Goal: Register for event/course

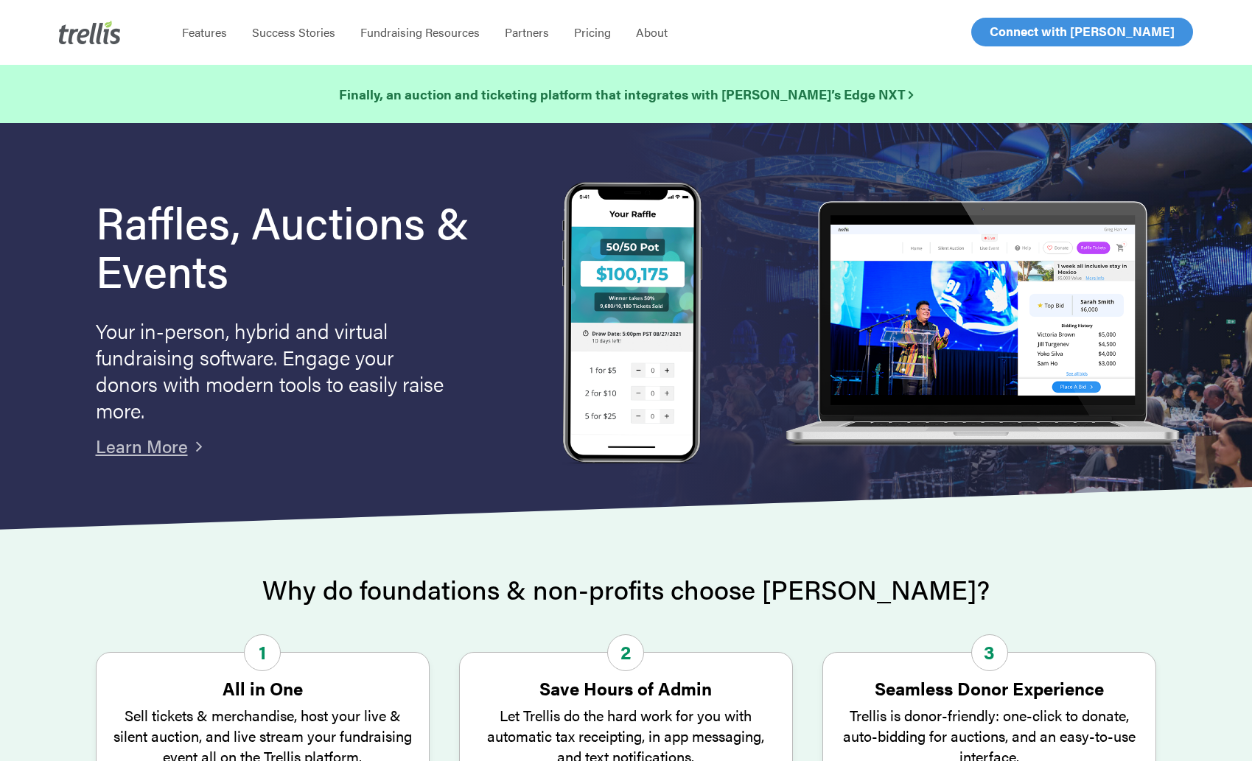
click at [1006, 28] on span "Log In" at bounding box center [1006, 32] width 35 height 18
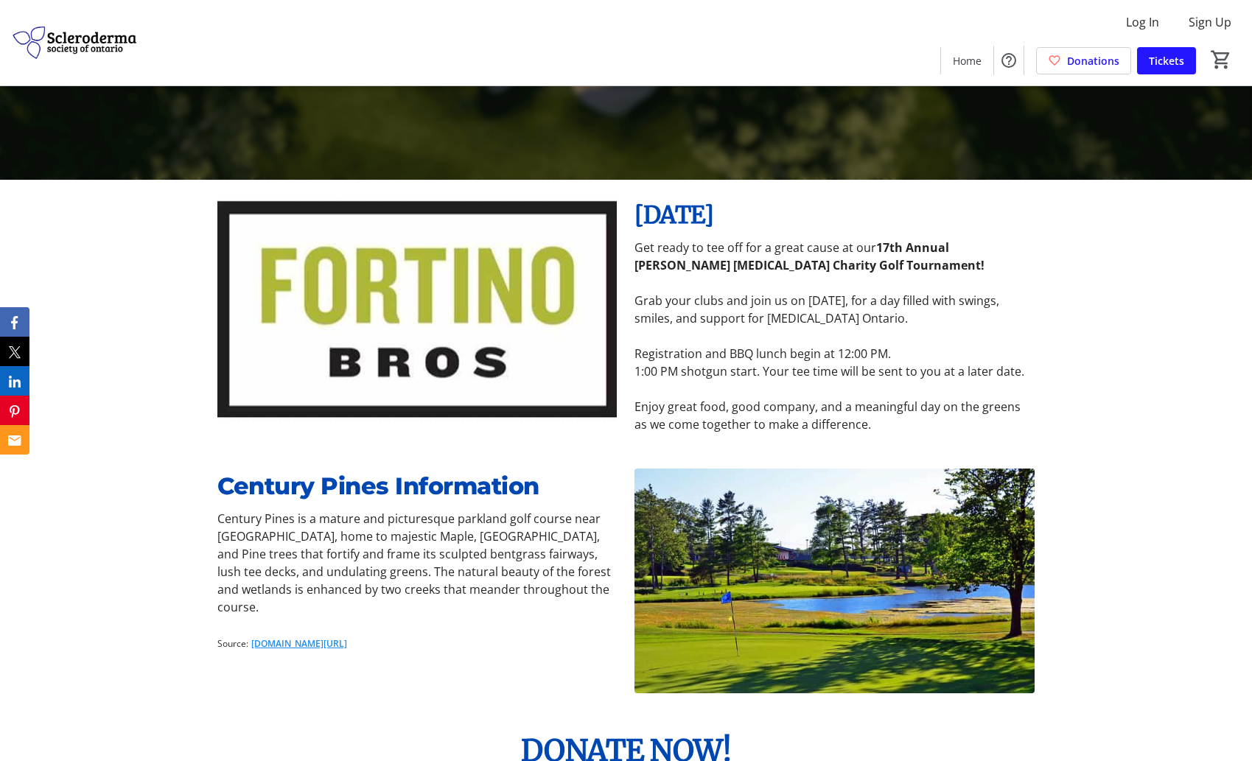
scroll to position [583, 0]
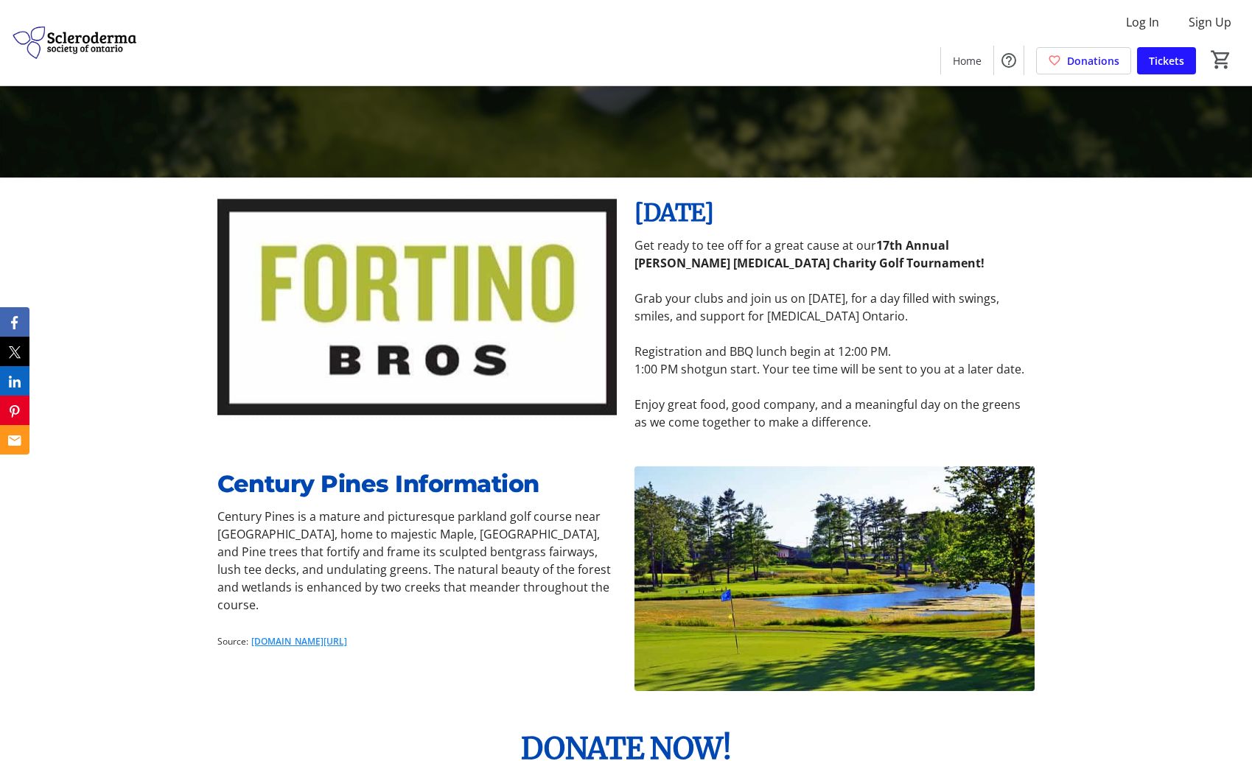
click at [803, 354] on p "Registration and BBQ lunch begin at 12:00 PM." at bounding box center [833, 352] width 399 height 18
click at [645, 371] on p "1:00 PM shotgun start. Your tee time will be sent to you at a later date." at bounding box center [833, 369] width 399 height 18
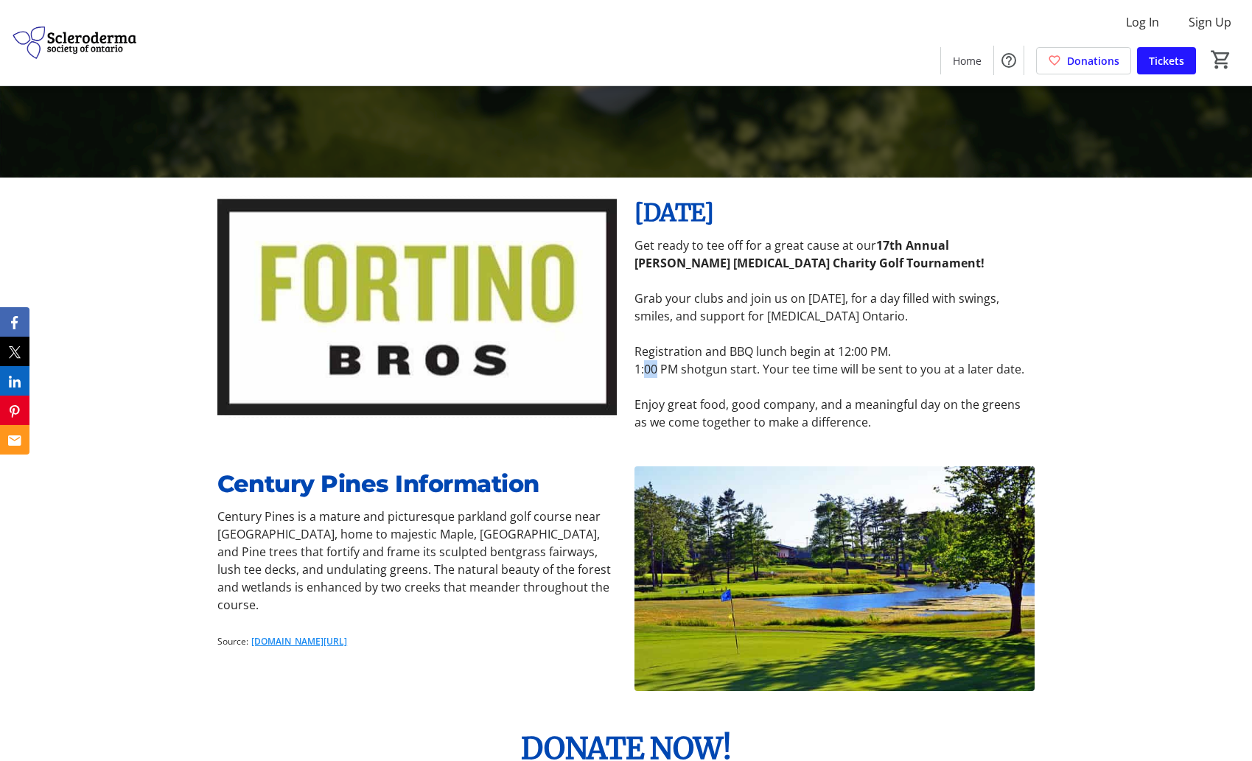
click at [645, 371] on p "1:00 PM shotgun start. Your tee time will be sent to you at a later date." at bounding box center [833, 369] width 399 height 18
click at [641, 413] on p "Enjoy great food, good company, and a meaningful day on the greens as we come t…" at bounding box center [833, 413] width 399 height 35
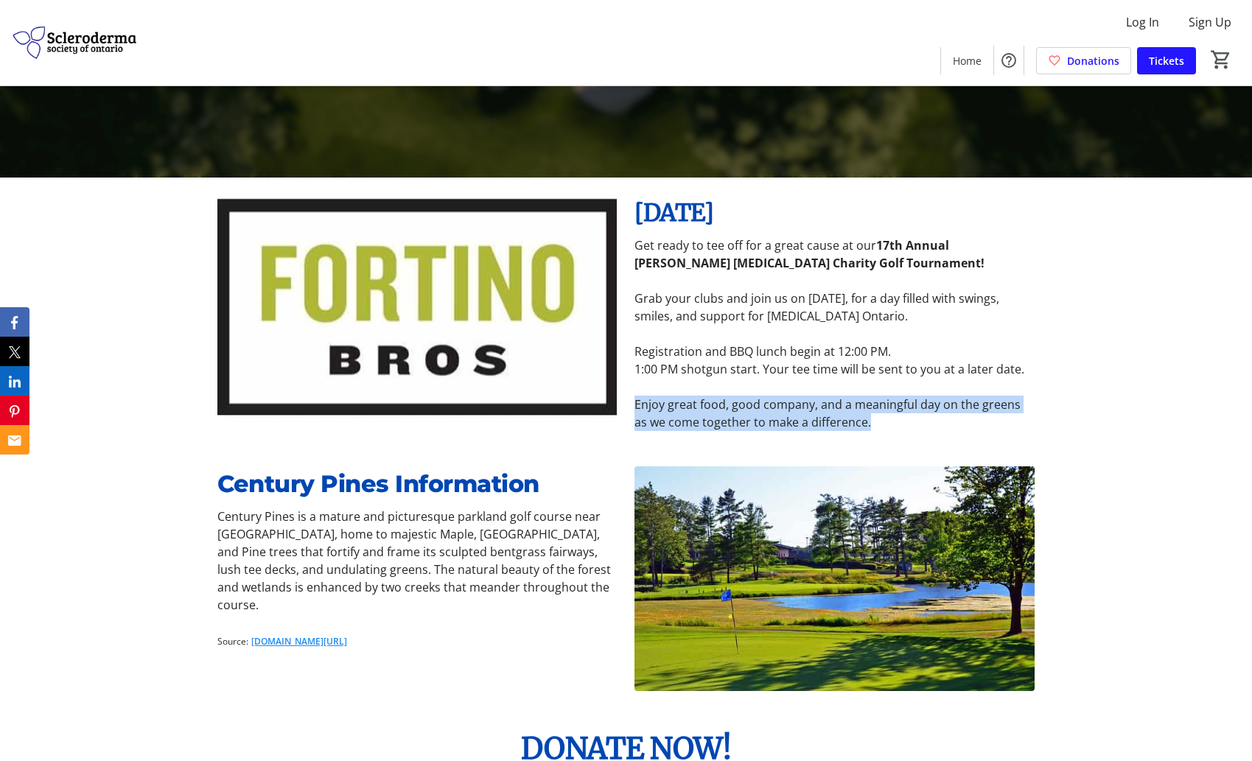
click at [641, 413] on p "Enjoy great food, good company, and a meaningful day on the greens as we come t…" at bounding box center [833, 413] width 399 height 35
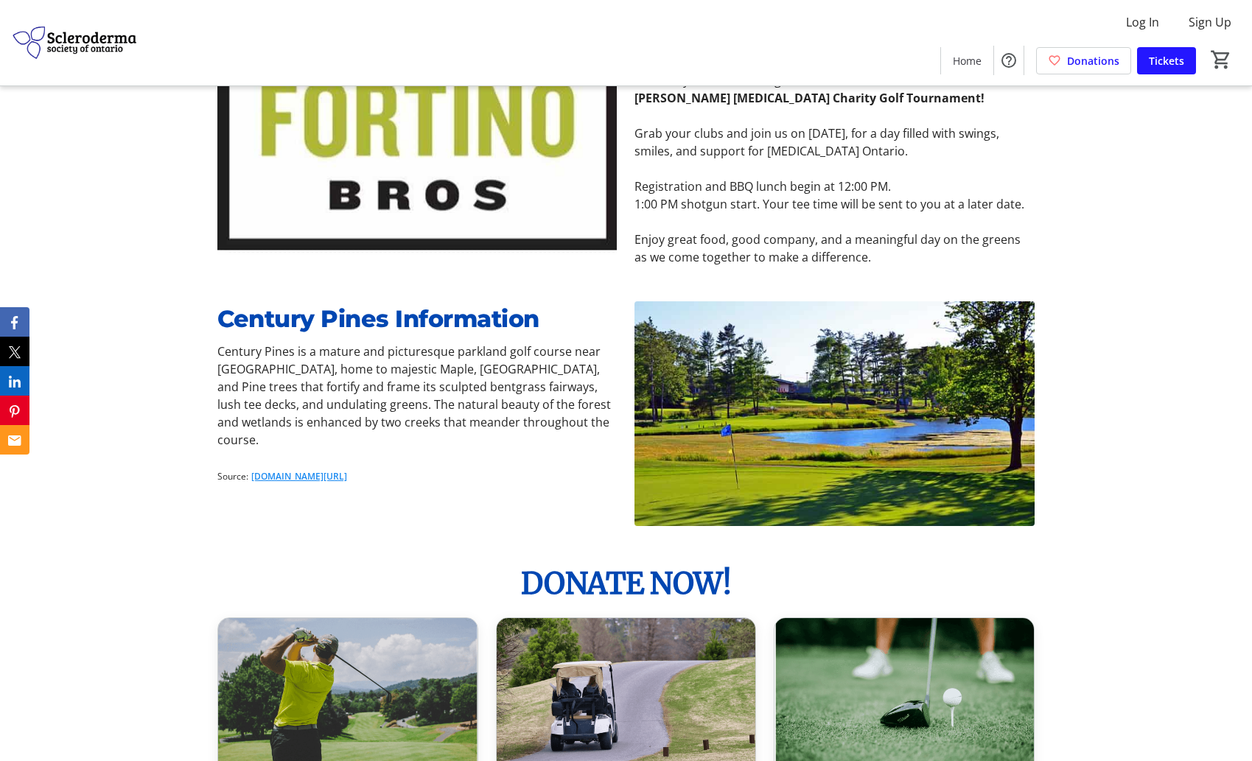
scroll to position [747, 0]
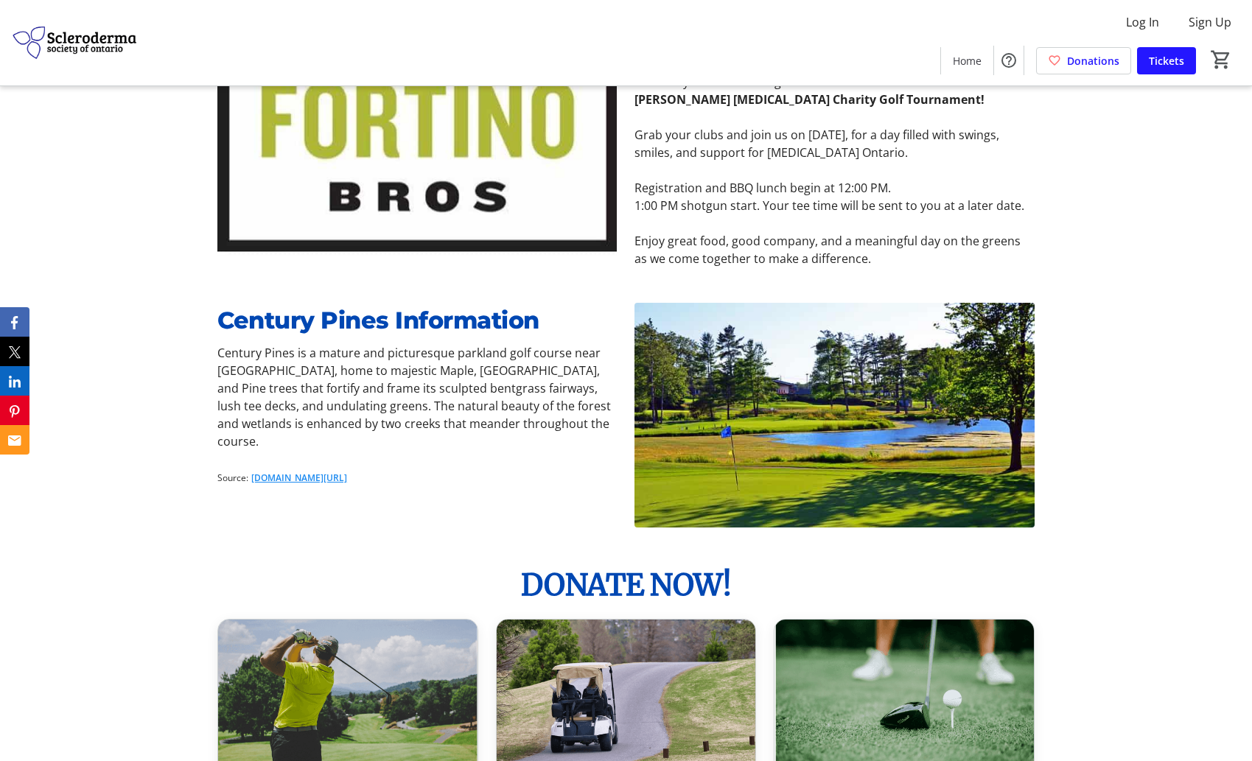
click at [707, 197] on p "1:00 PM shotgun start. Your tee time will be sent to you at a later date." at bounding box center [833, 206] width 399 height 18
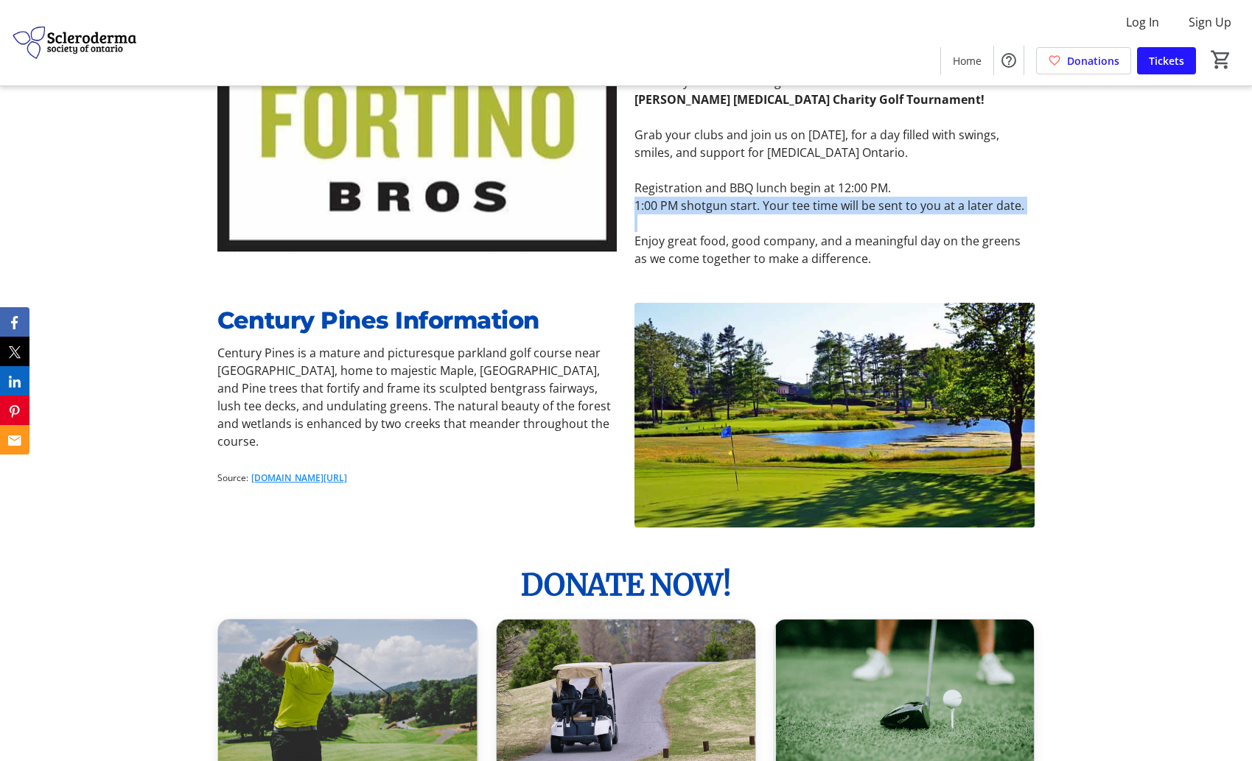
click at [707, 197] on p "1:00 PM shotgun start. Your tee time will be sent to you at a later date." at bounding box center [833, 206] width 399 height 18
click at [717, 154] on p "Grab your clubs and join us on September 14, 2025, for a day filled with swings…" at bounding box center [833, 143] width 399 height 35
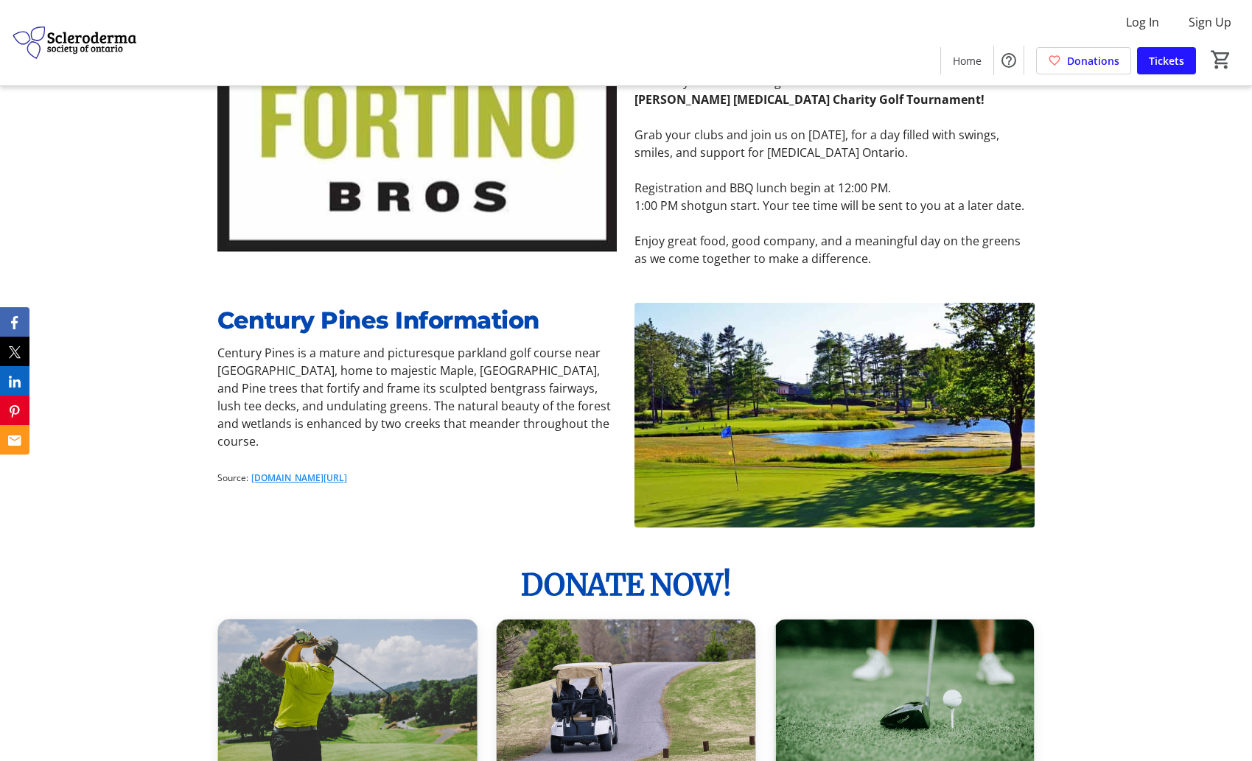
click at [717, 154] on p "Grab your clubs and join us on September 14, 2025, for a day filled with swings…" at bounding box center [833, 143] width 399 height 35
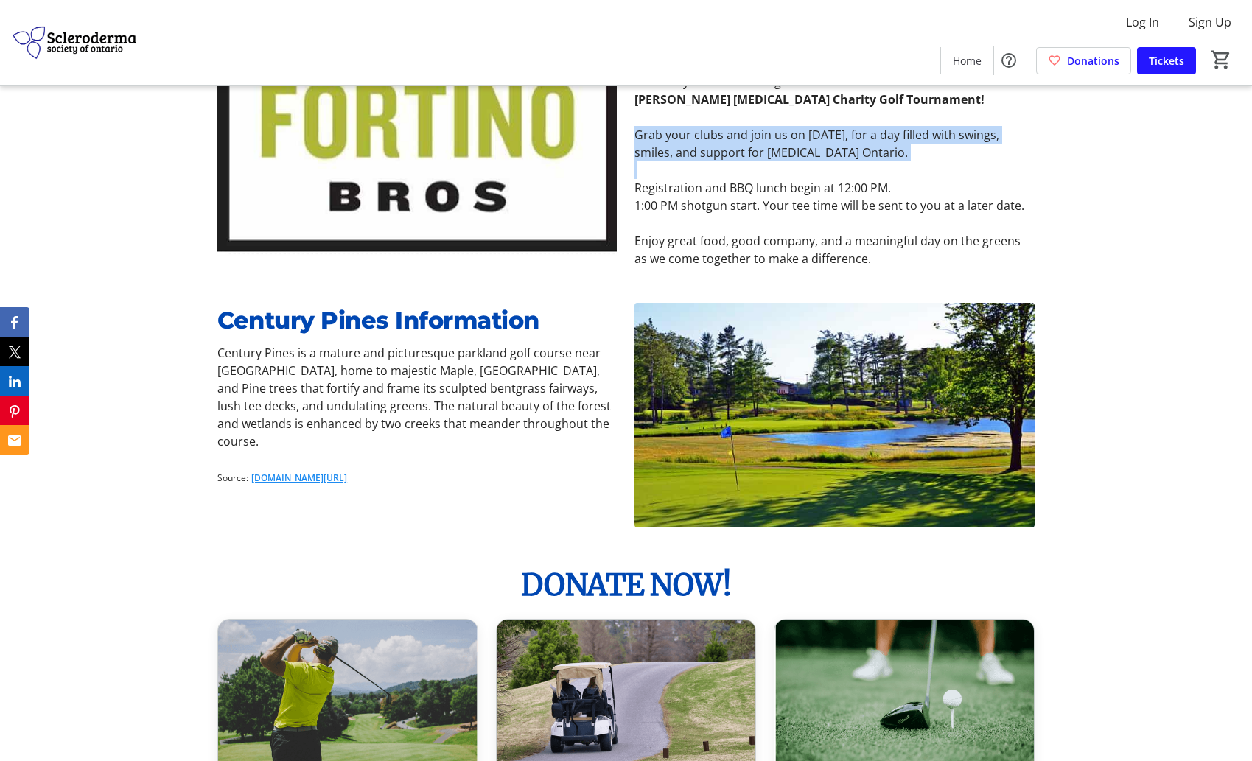
click at [717, 154] on p "Grab your clubs and join us on September 14, 2025, for a day filled with swings…" at bounding box center [833, 143] width 399 height 35
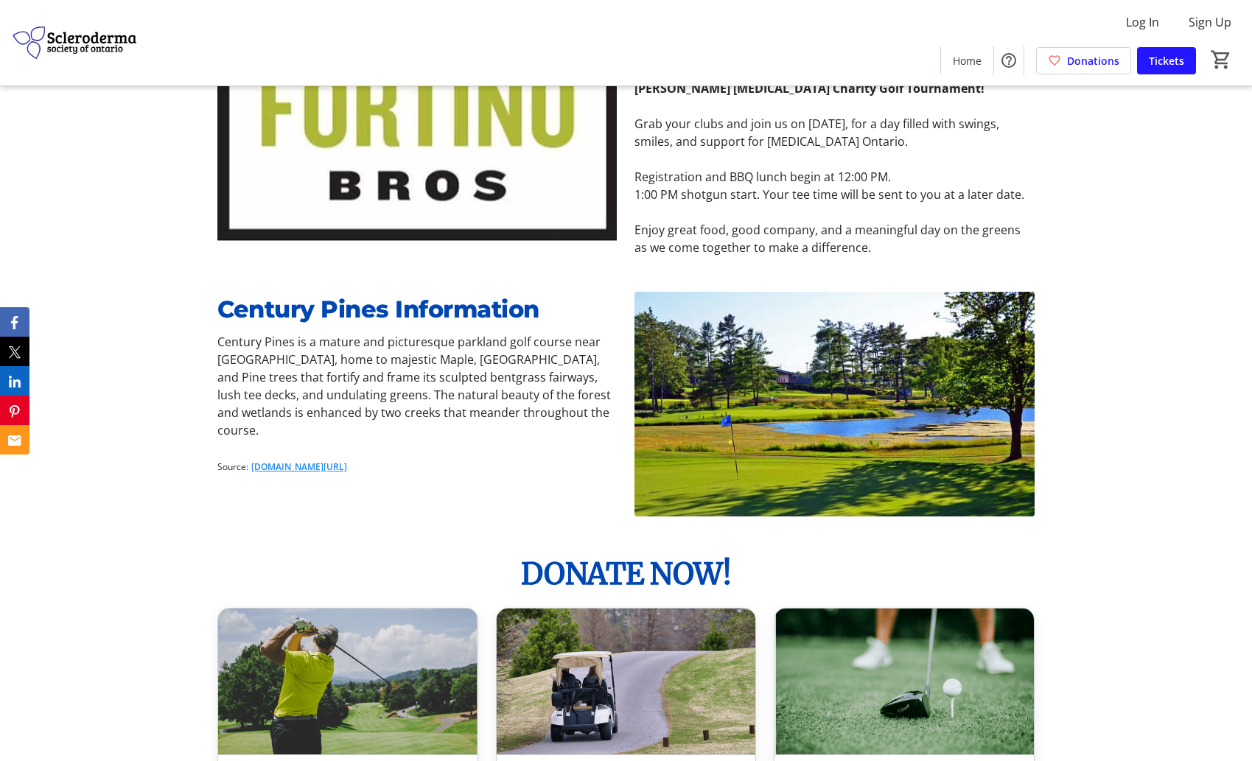
scroll to position [670, 0]
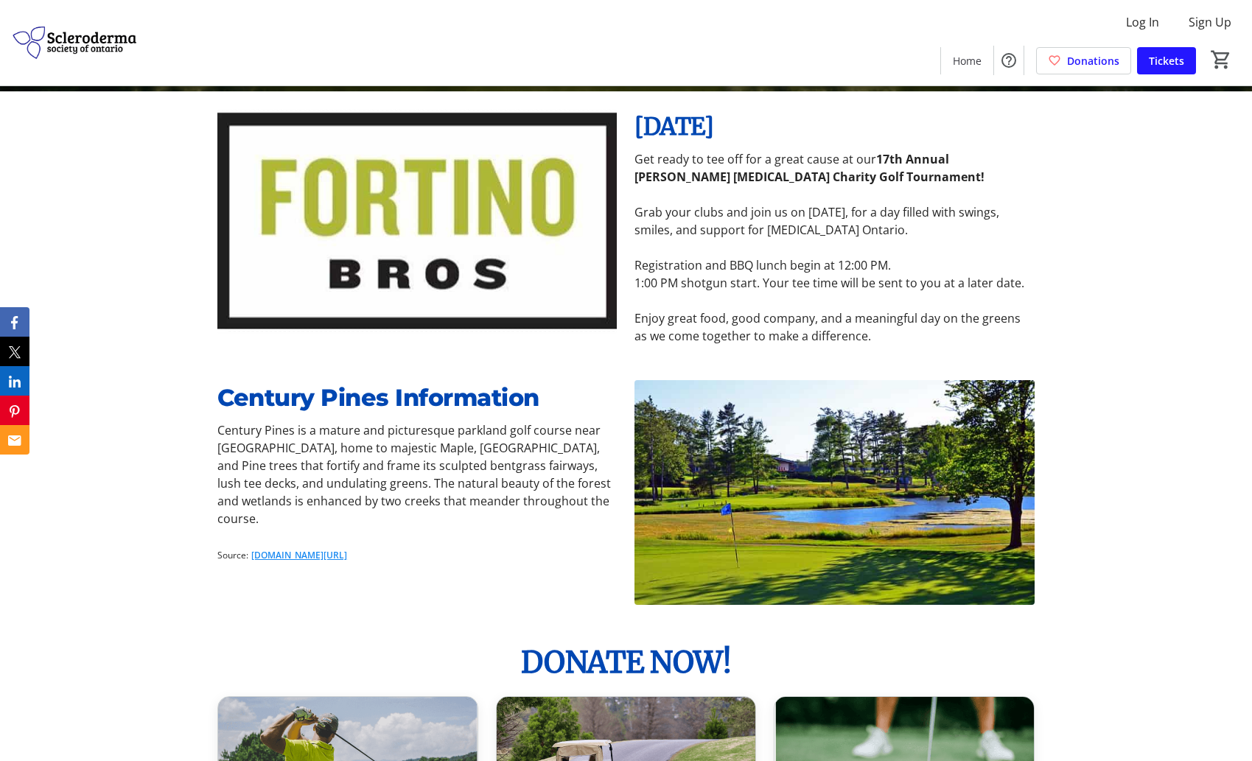
click at [705, 284] on p "1:00 PM shotgun start. Your tee time will be sent to you at a later date." at bounding box center [833, 283] width 399 height 18
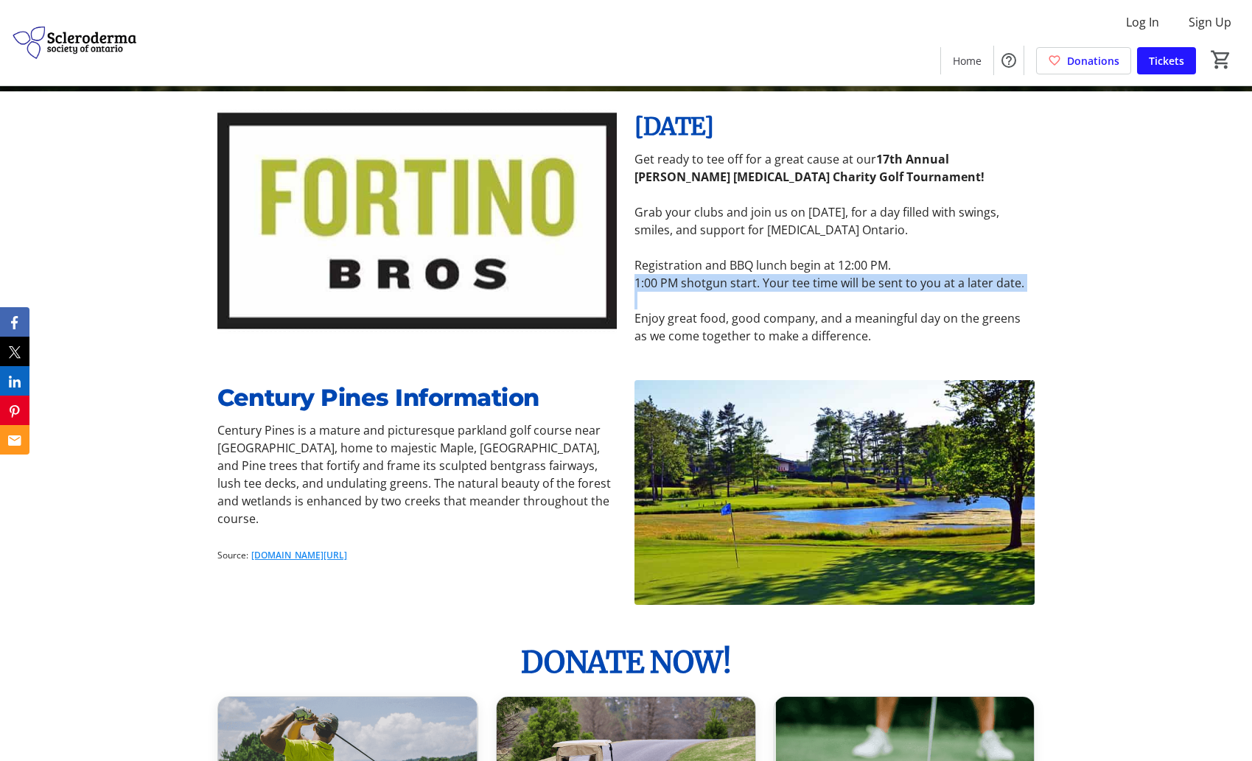
click at [705, 284] on p "1:00 PM shotgun start. Your tee time will be sent to you at a later date." at bounding box center [833, 283] width 399 height 18
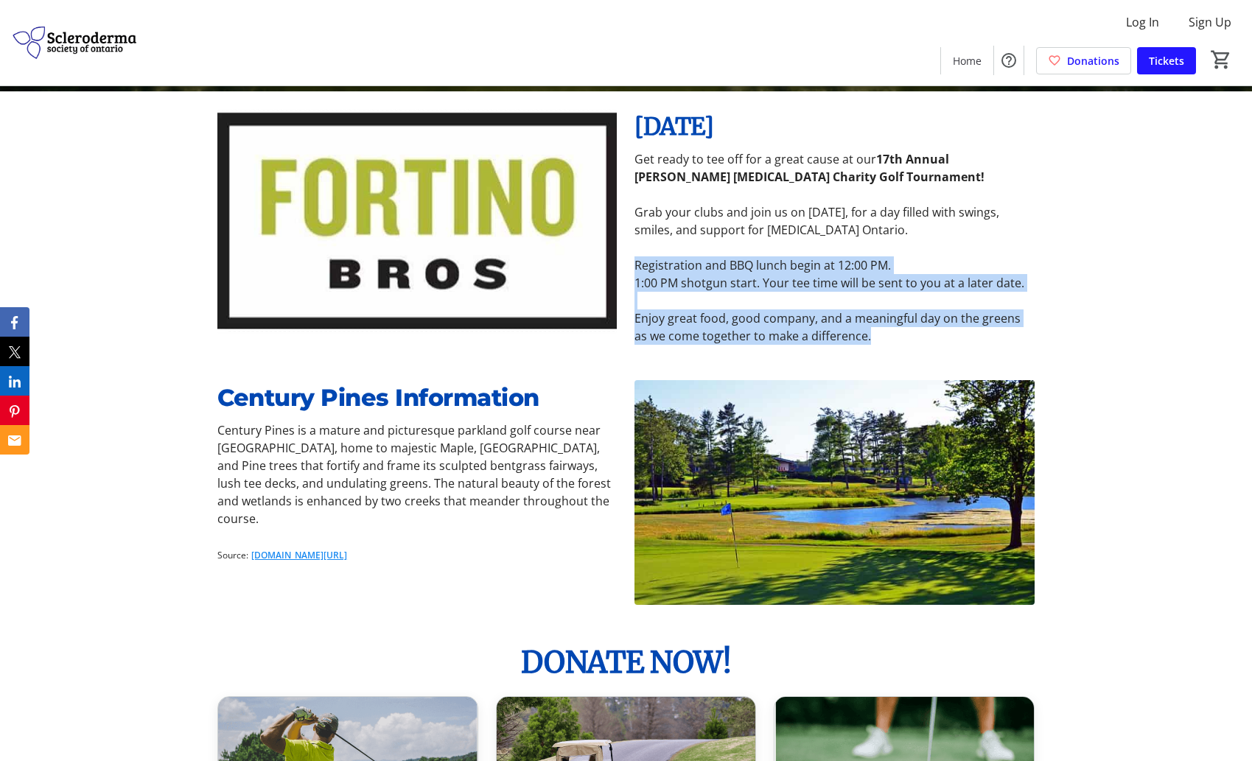
drag, startPoint x: 635, startPoint y: 265, endPoint x: 634, endPoint y: 353, distance: 87.7
click at [634, 353] on div "Sunday, September 14, 2025 Get ready to tee off for a great cause at our 17th A…" at bounding box center [626, 226] width 1252 height 271
click at [759, 315] on p "Enjoy great food, good company, and a meaningful day on the greens as we come t…" at bounding box center [833, 326] width 399 height 35
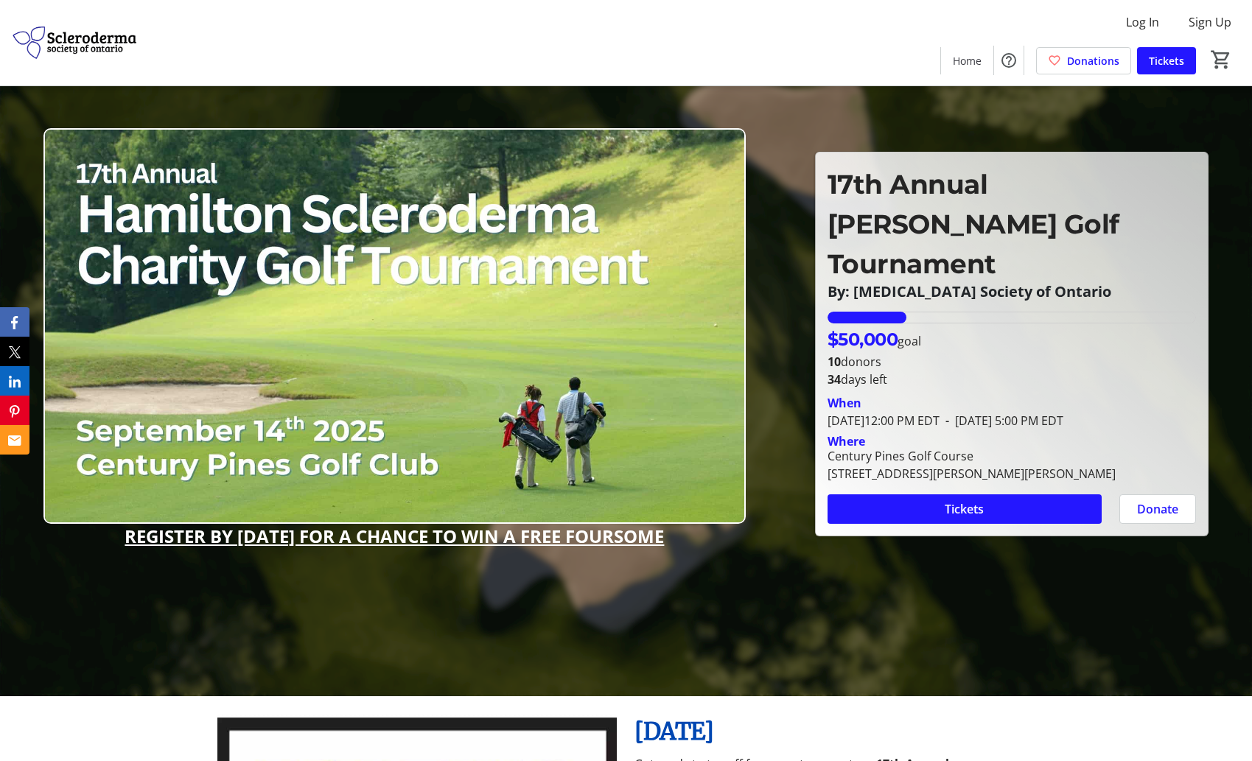
scroll to position [0, 0]
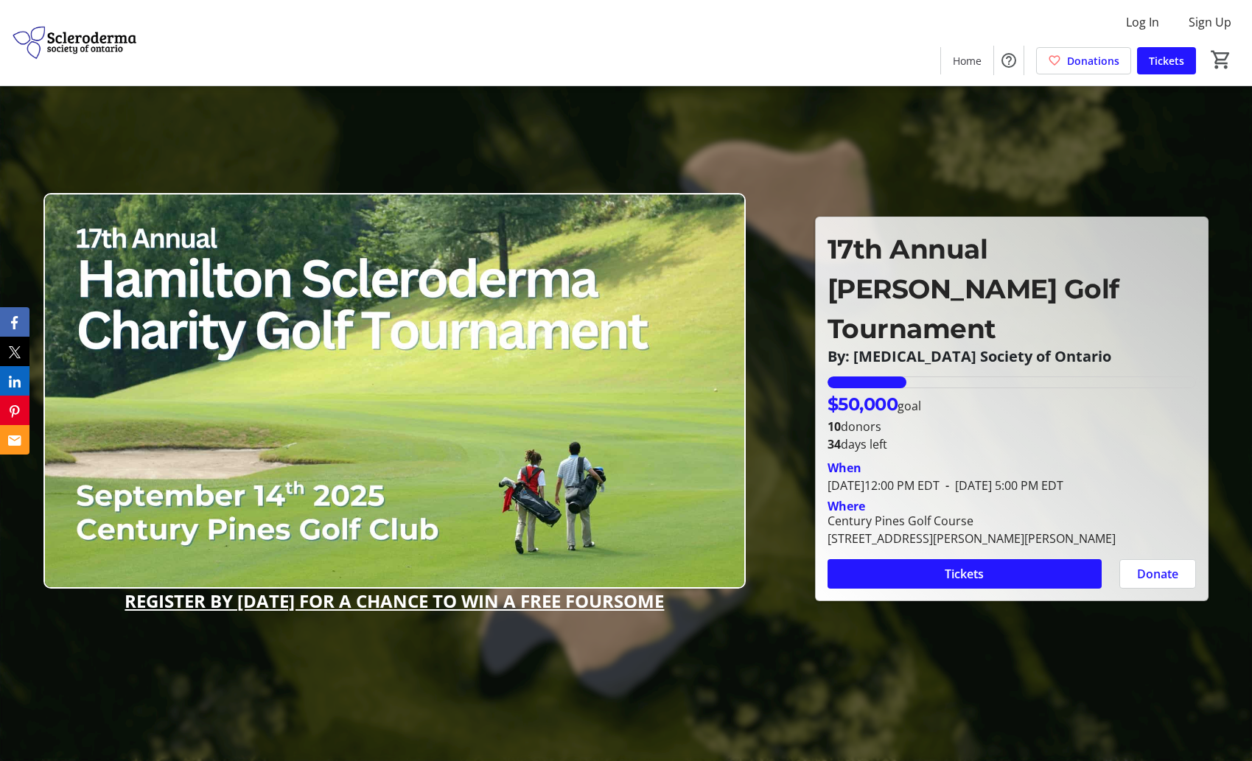
click at [403, 606] on u "REGISTER BY AUGUST 18th FOR A CHANCE TO WIN A FREE FOURSOME" at bounding box center [394, 601] width 539 height 24
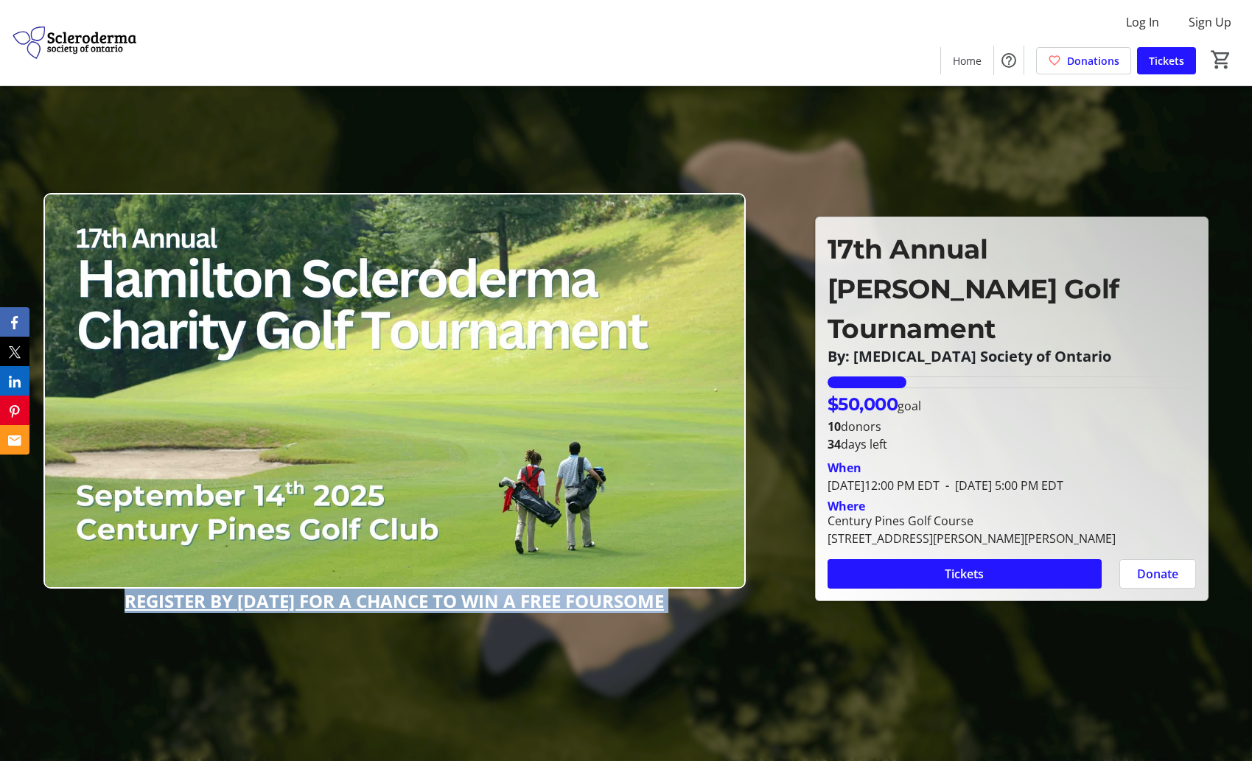
click at [403, 606] on u "REGISTER BY AUGUST 18th FOR A CHANCE TO WIN A FREE FOURSOME" at bounding box center [394, 601] width 539 height 24
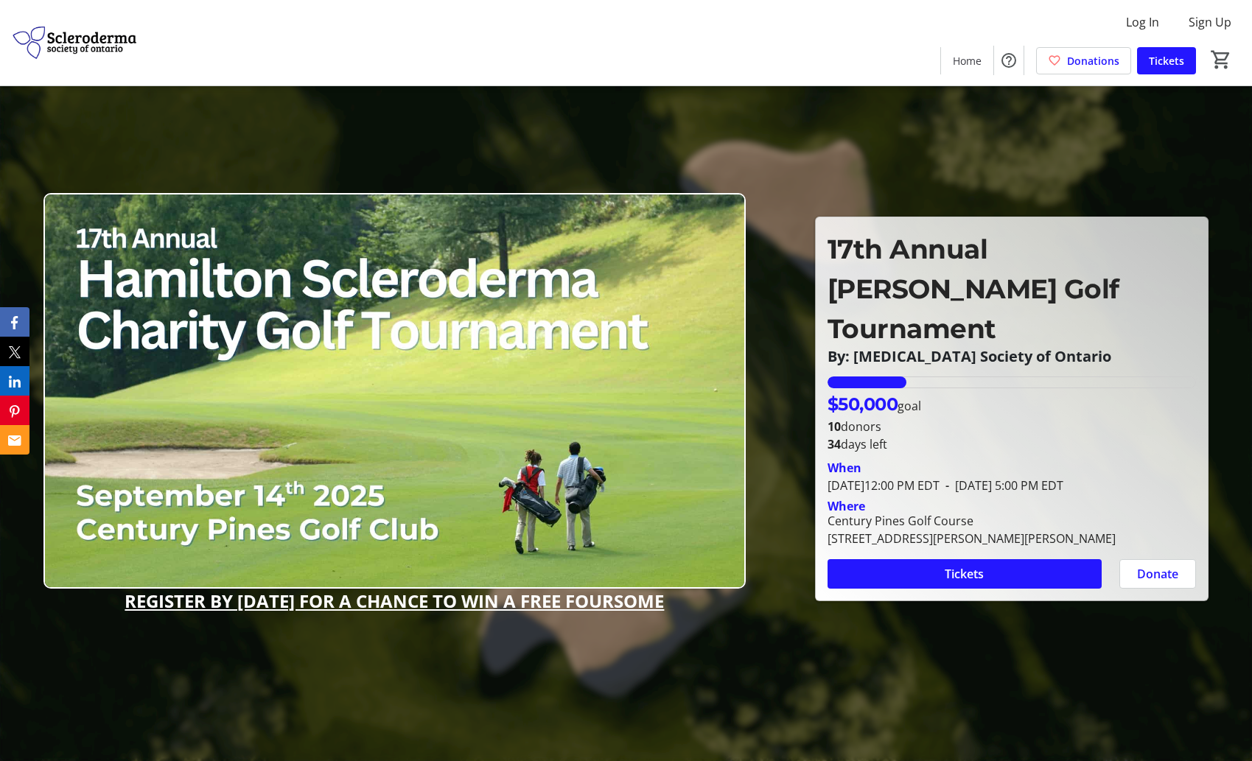
click at [403, 606] on u "REGISTER BY AUGUST 18th FOR A CHANCE TO WIN A FREE FOURSOME" at bounding box center [394, 601] width 539 height 24
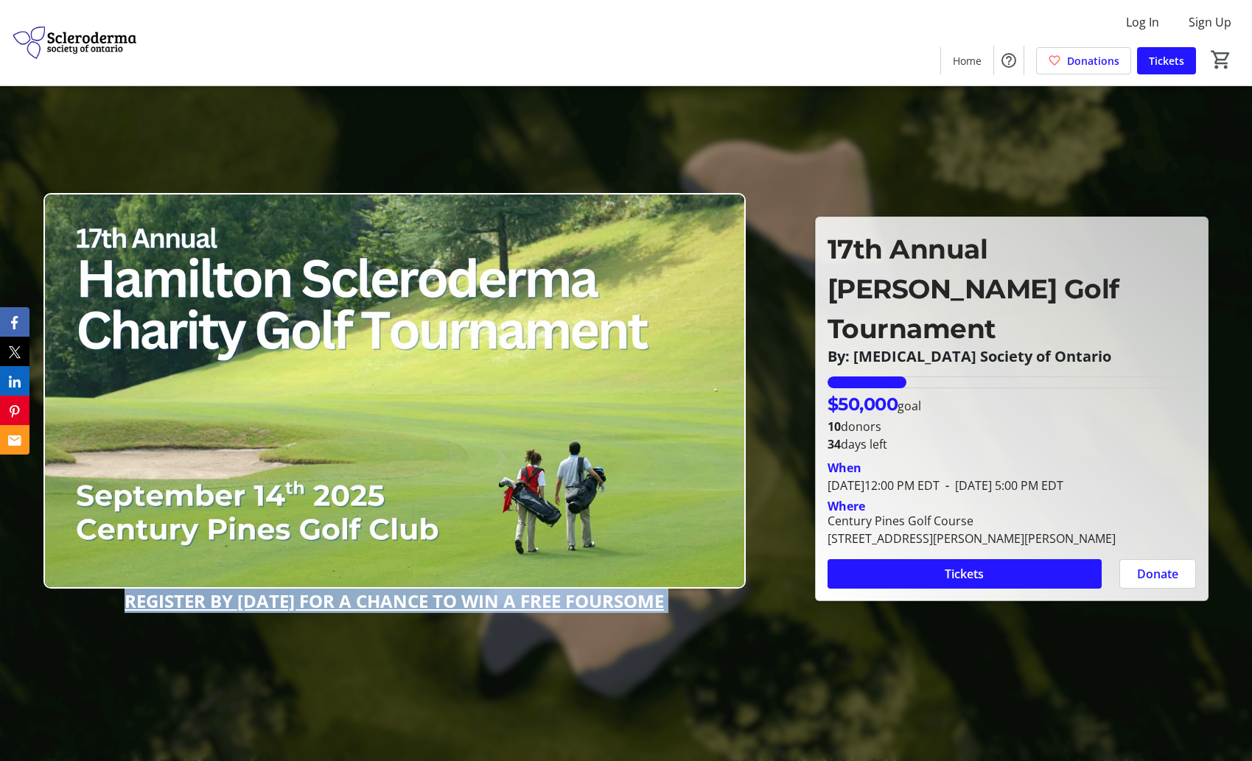
click at [403, 606] on u "REGISTER BY AUGUST 18th FOR A CHANCE TO WIN A FREE FOURSOME" at bounding box center [394, 601] width 539 height 24
click at [374, 605] on u "REGISTER BY AUGUST 18th FOR A CHANCE TO WIN A FREE FOURSOME" at bounding box center [394, 601] width 539 height 24
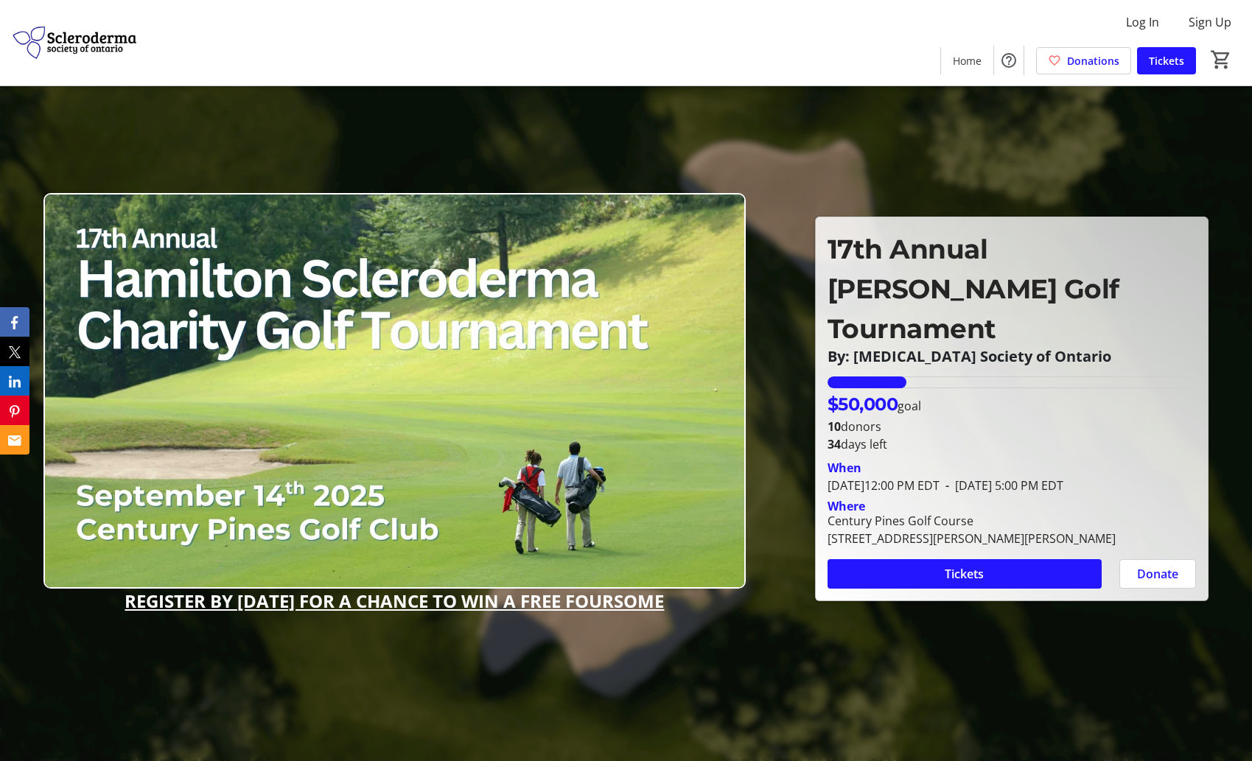
click at [374, 605] on u "REGISTER BY AUGUST 18th FOR A CHANCE TO WIN A FREE FOURSOME" at bounding box center [394, 601] width 539 height 24
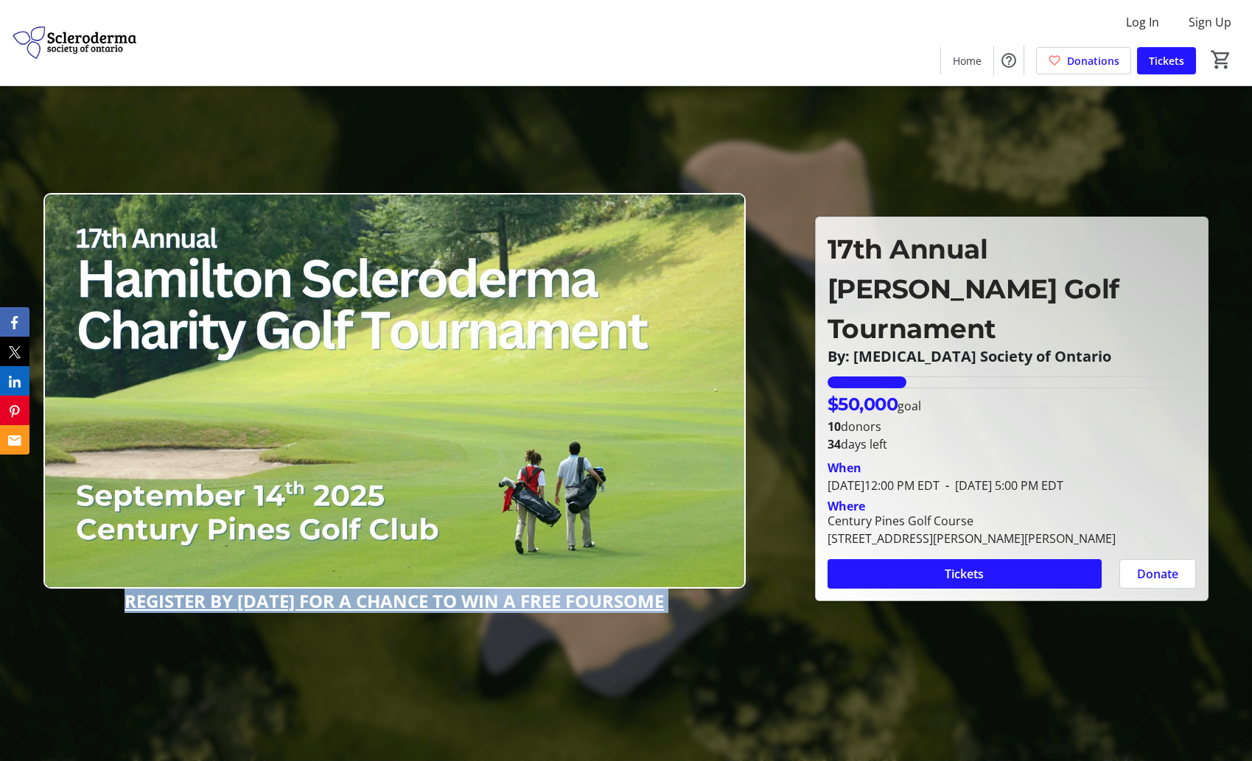
click at [374, 605] on u "REGISTER BY AUGUST 18th FOR A CHANCE TO WIN A FREE FOURSOME" at bounding box center [394, 601] width 539 height 24
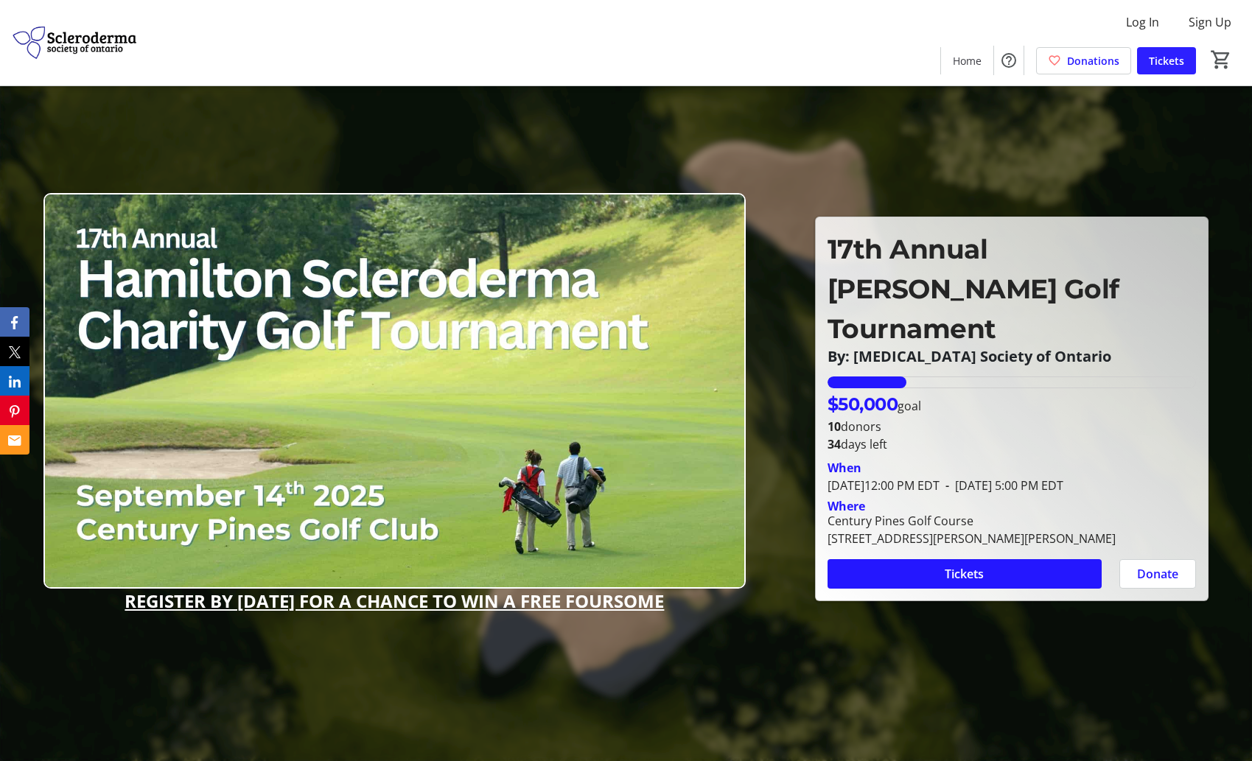
click at [1175, 66] on span "Tickets" at bounding box center [1166, 60] width 35 height 15
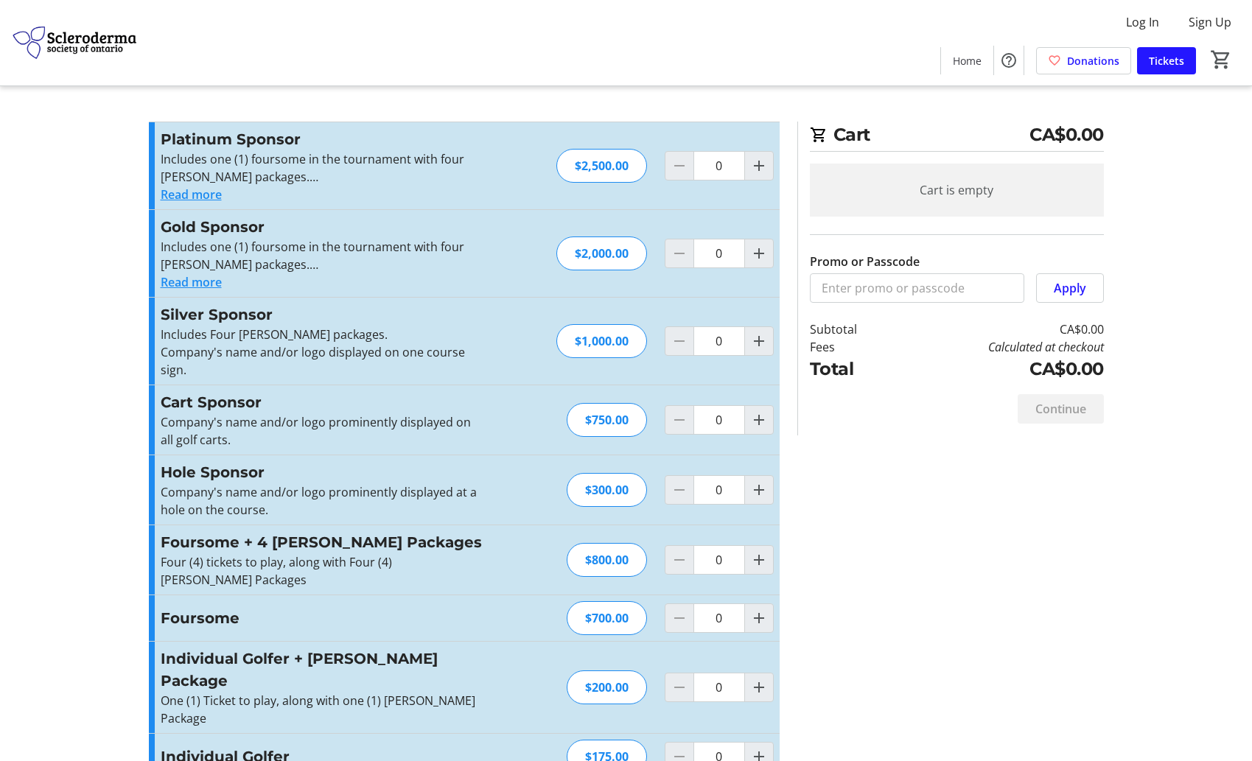
click at [620, 620] on div "$700.00" at bounding box center [607, 618] width 80 height 34
